Goal: Information Seeking & Learning: Learn about a topic

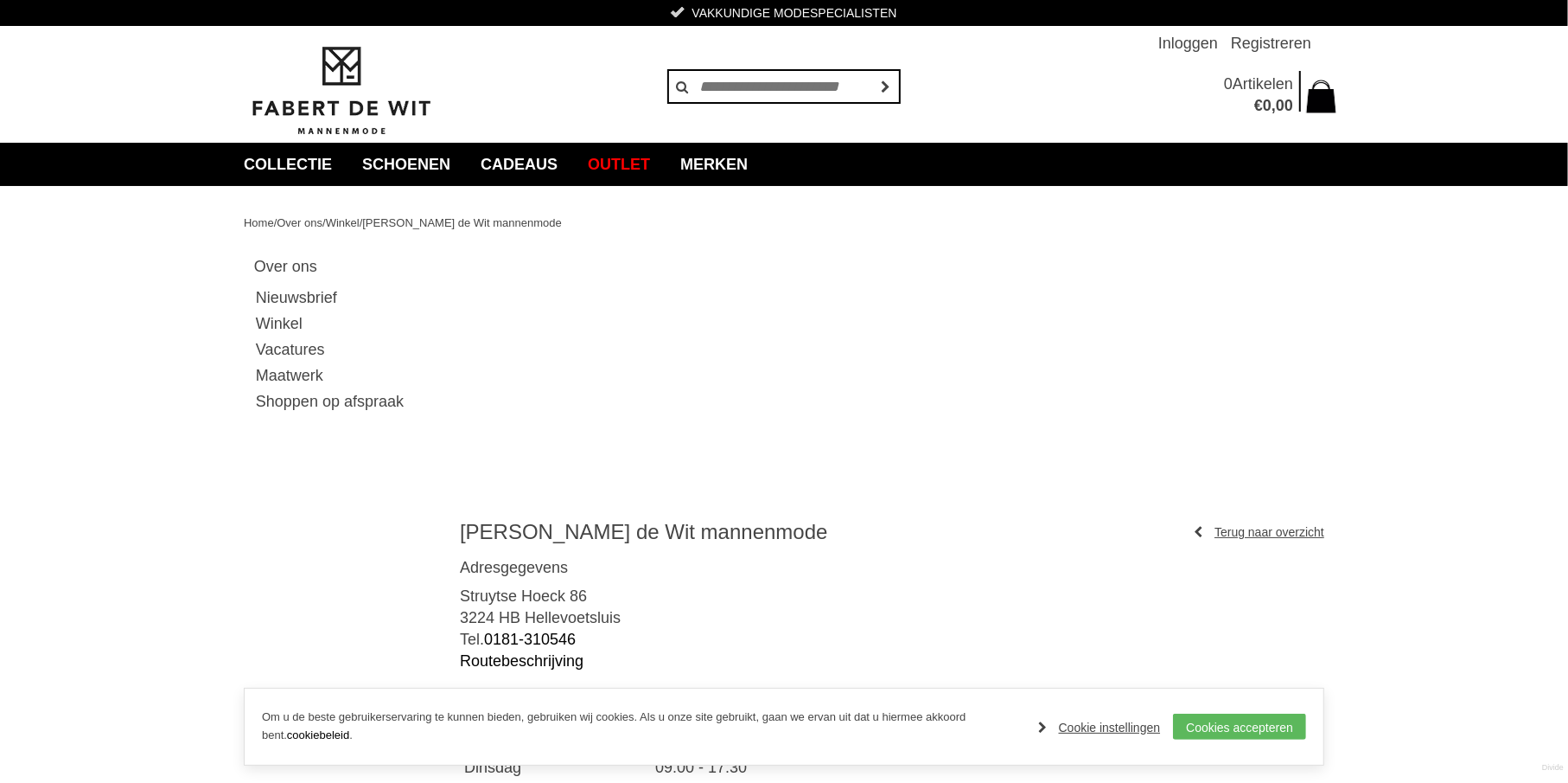
click at [278, 325] on link "Winkel" at bounding box center [346, 323] width 183 height 26
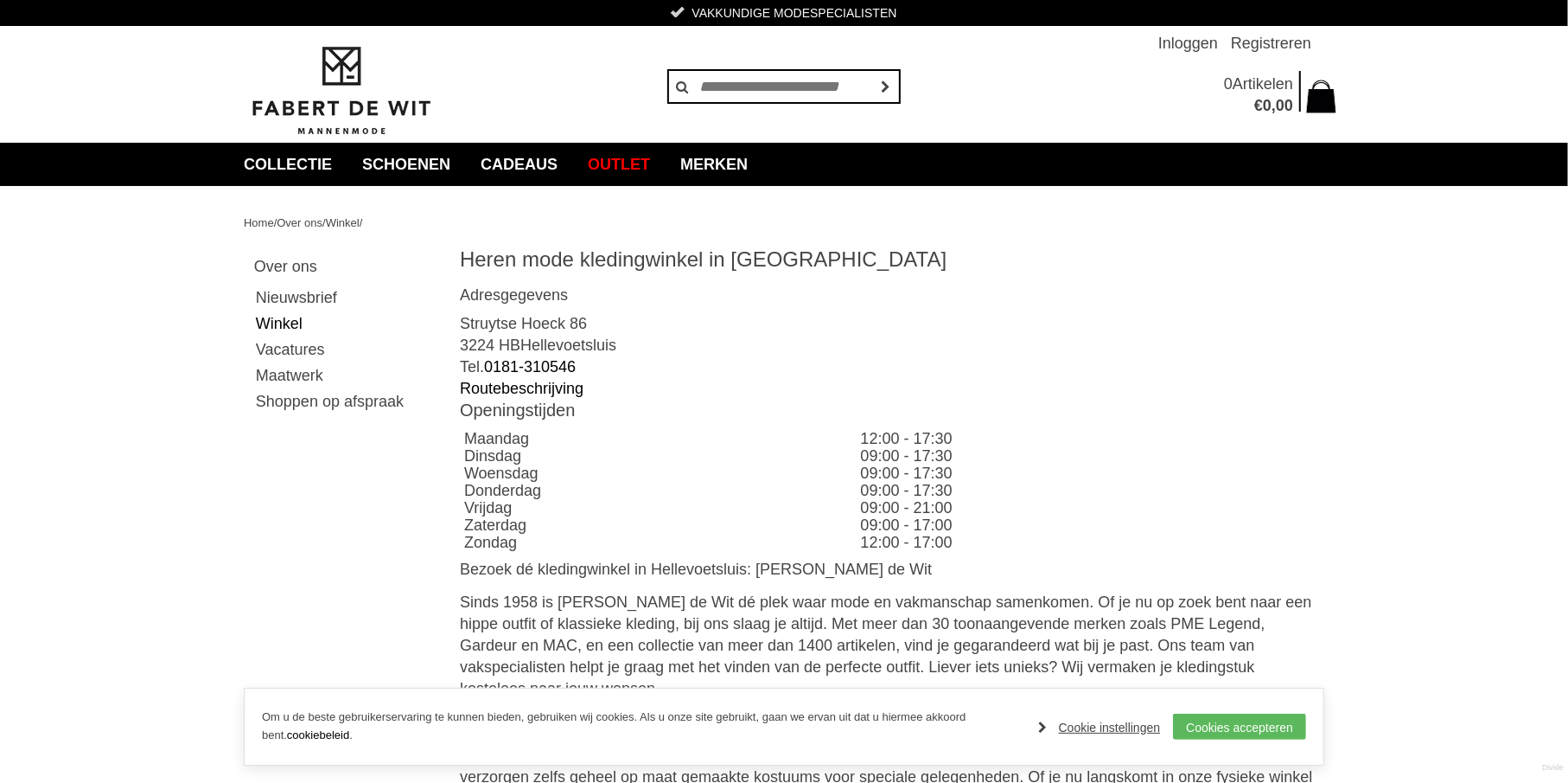
click at [304, 374] on link "Maatwerk" at bounding box center [346, 375] width 183 height 26
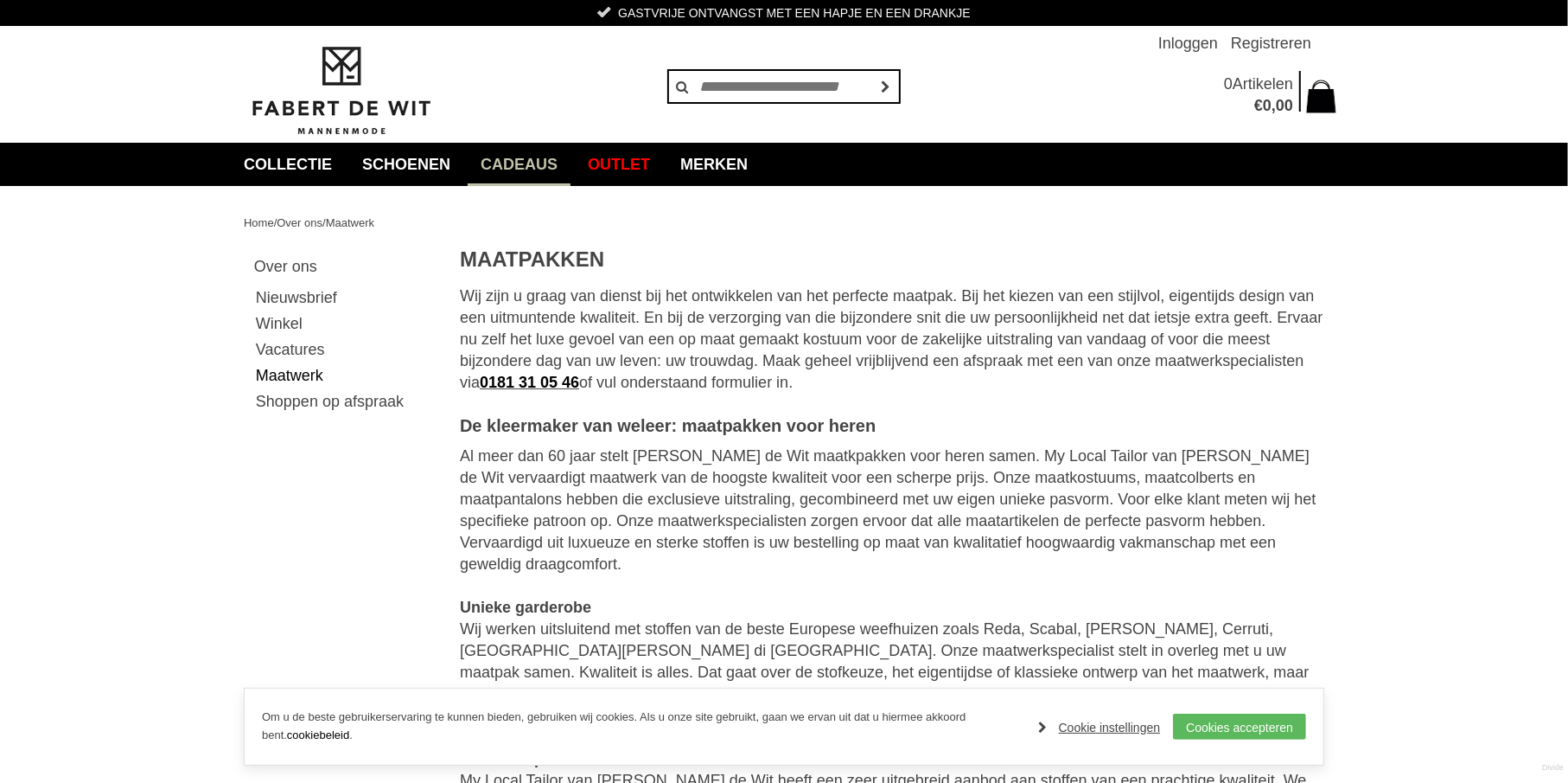
click at [518, 158] on link "Cadeaus" at bounding box center [519, 164] width 103 height 43
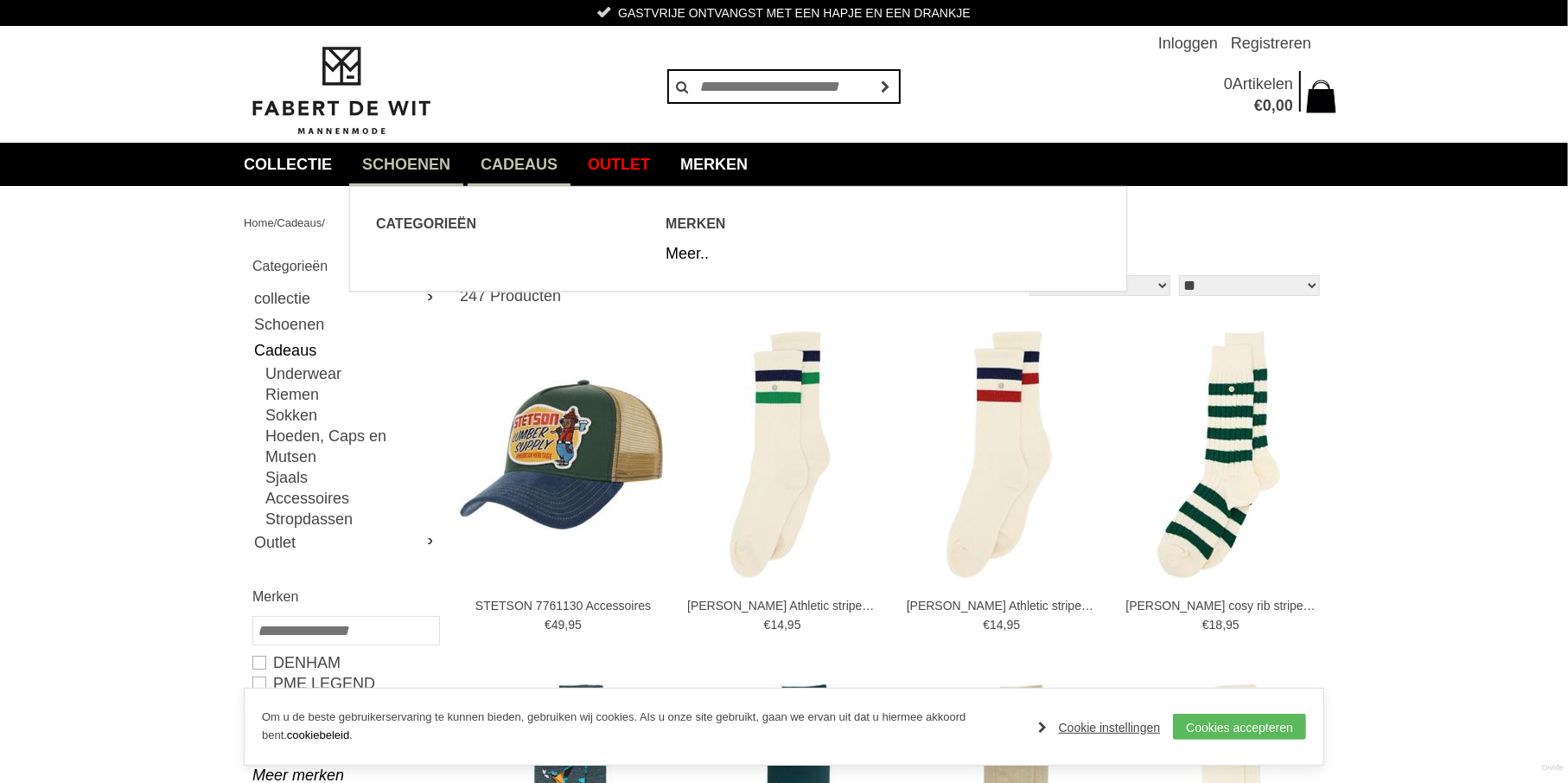
click at [399, 163] on link "Schoenen" at bounding box center [406, 164] width 114 height 43
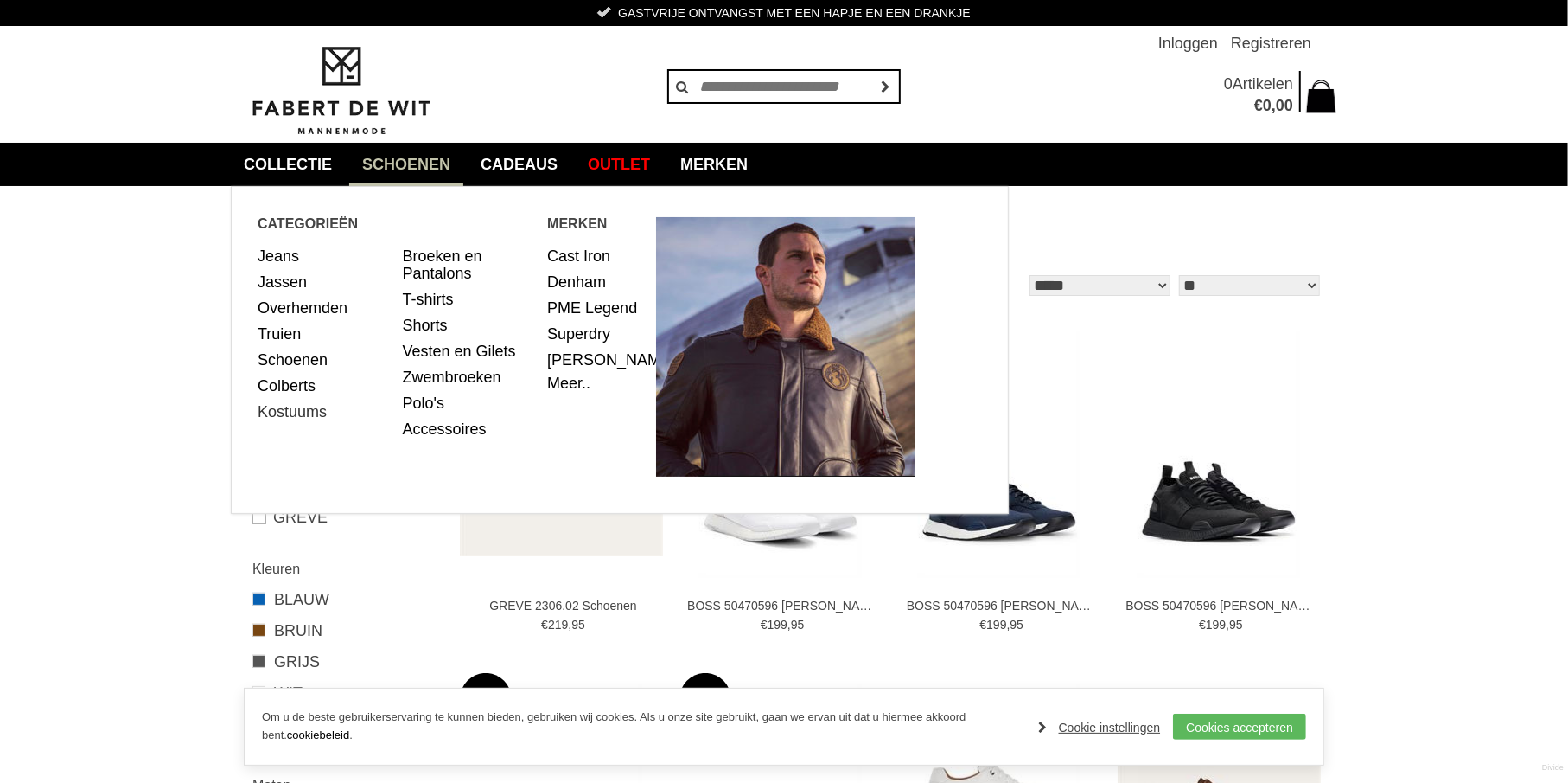
click at [300, 413] on link "Kostuums" at bounding box center [324, 412] width 133 height 26
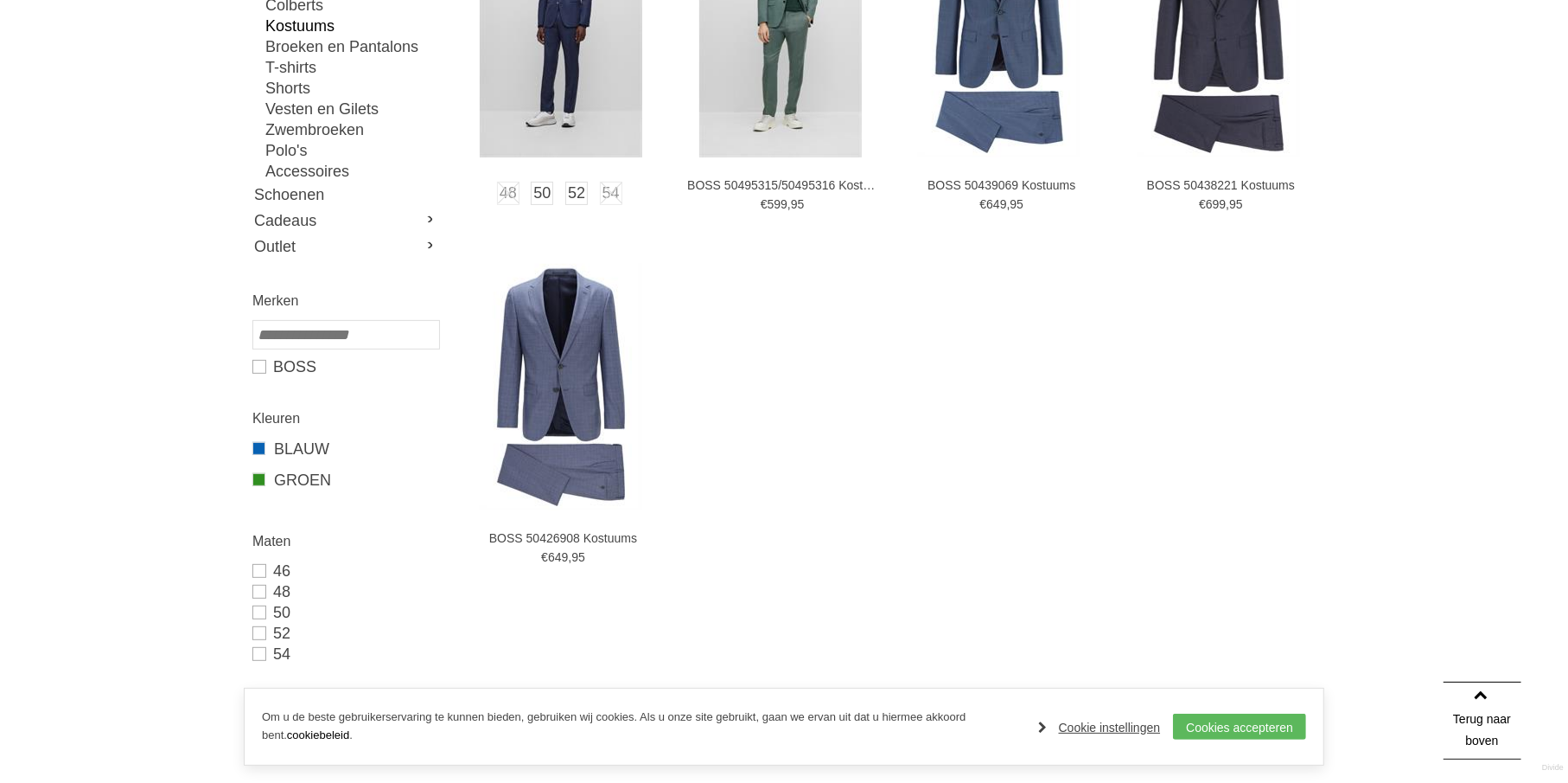
scroll to position [433, 0]
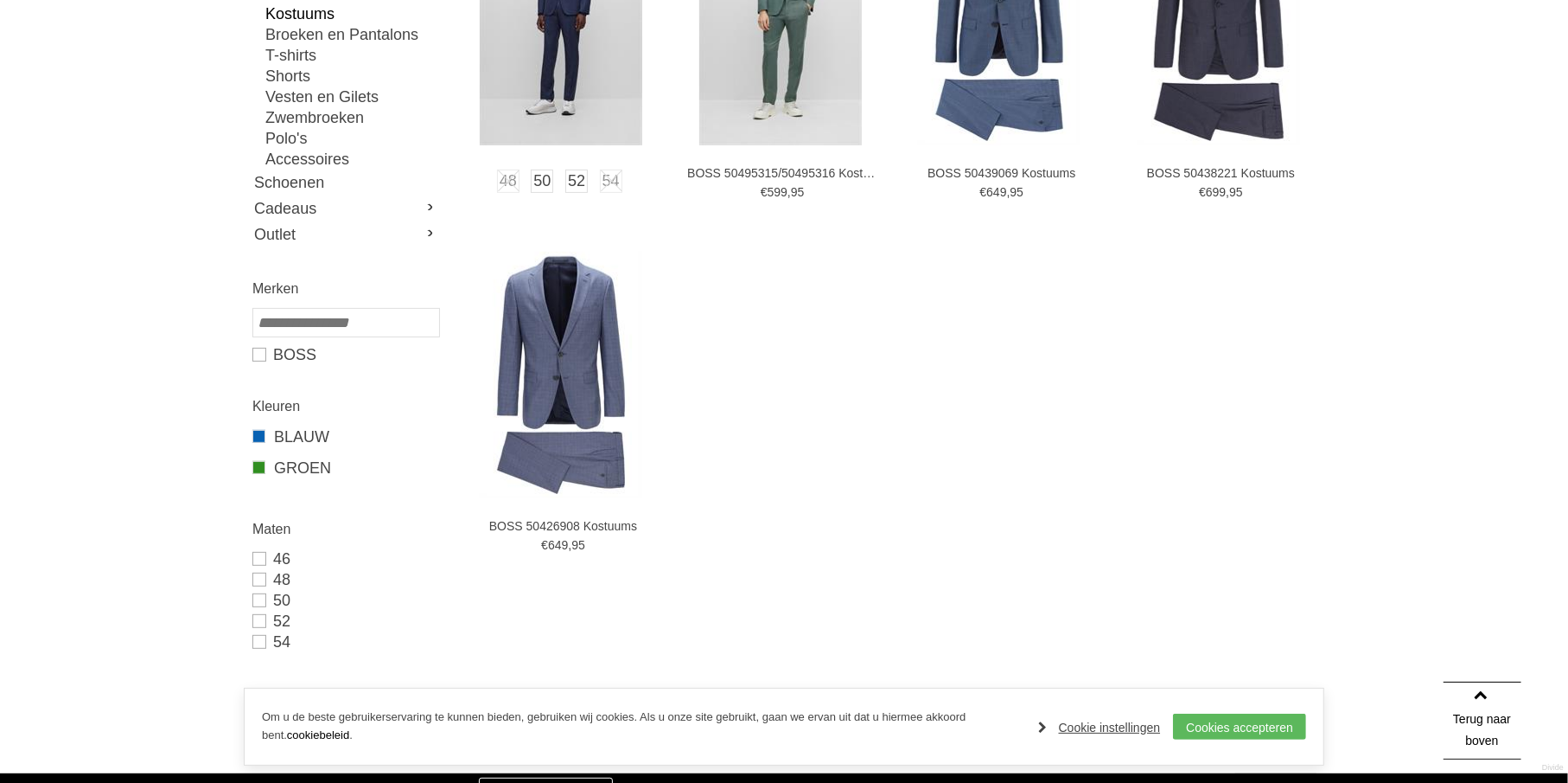
click at [564, 98] on img at bounding box center [561, 22] width 163 height 247
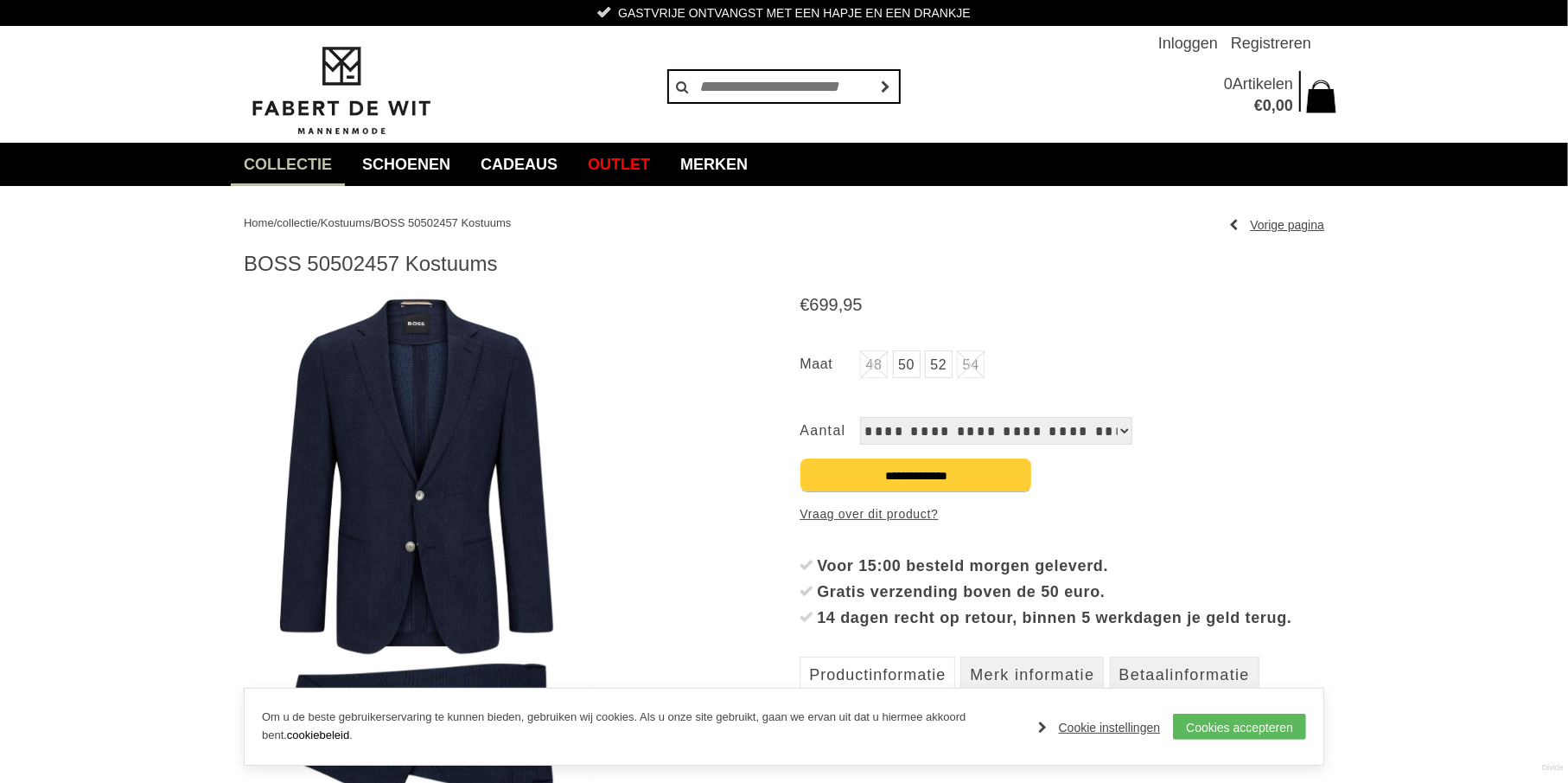
click at [495, 414] on img at bounding box center [417, 552] width 346 height 525
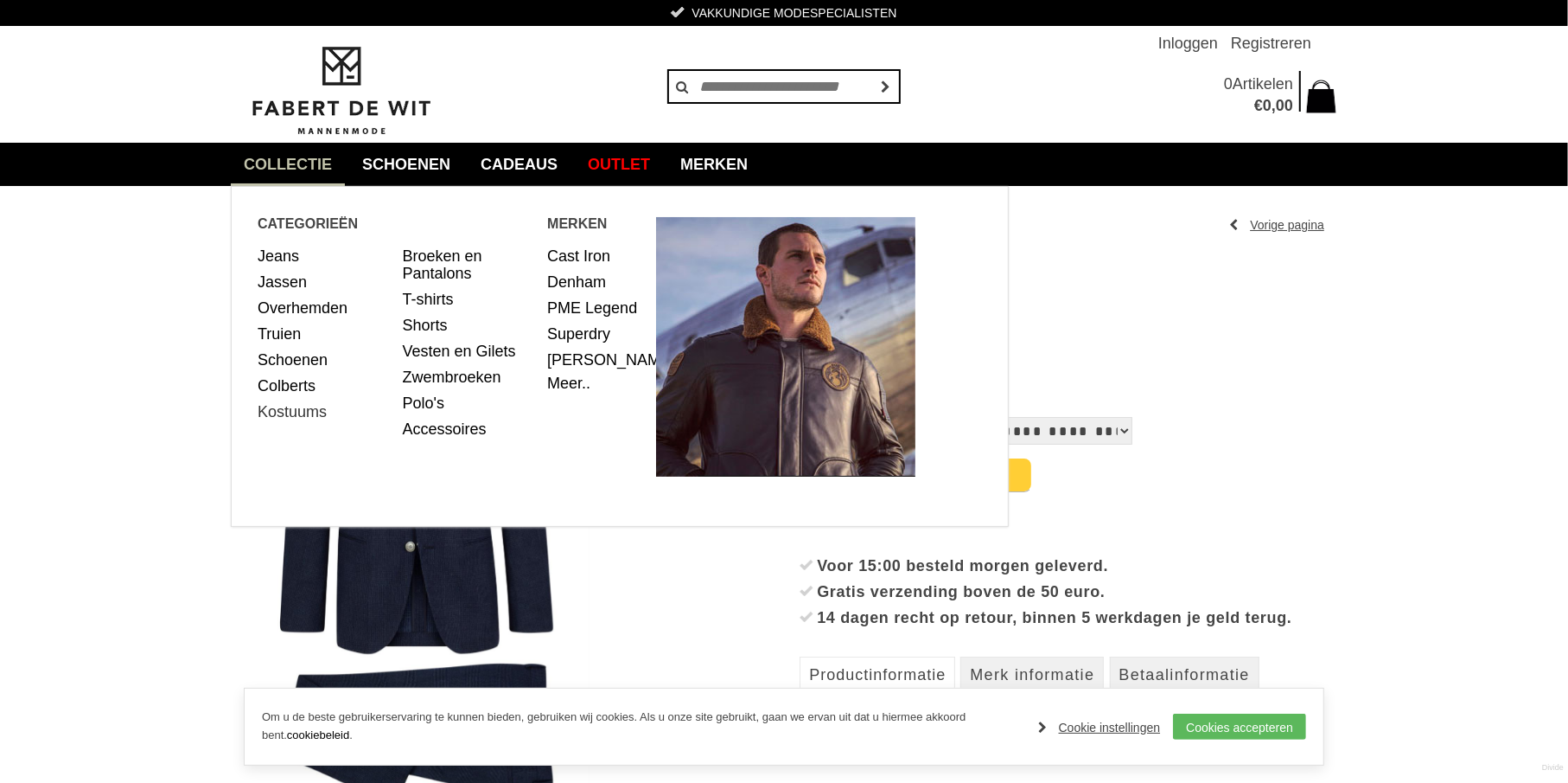
click at [306, 413] on link "Kostuums" at bounding box center [324, 412] width 133 height 26
